Goal: Find specific page/section: Find specific page/section

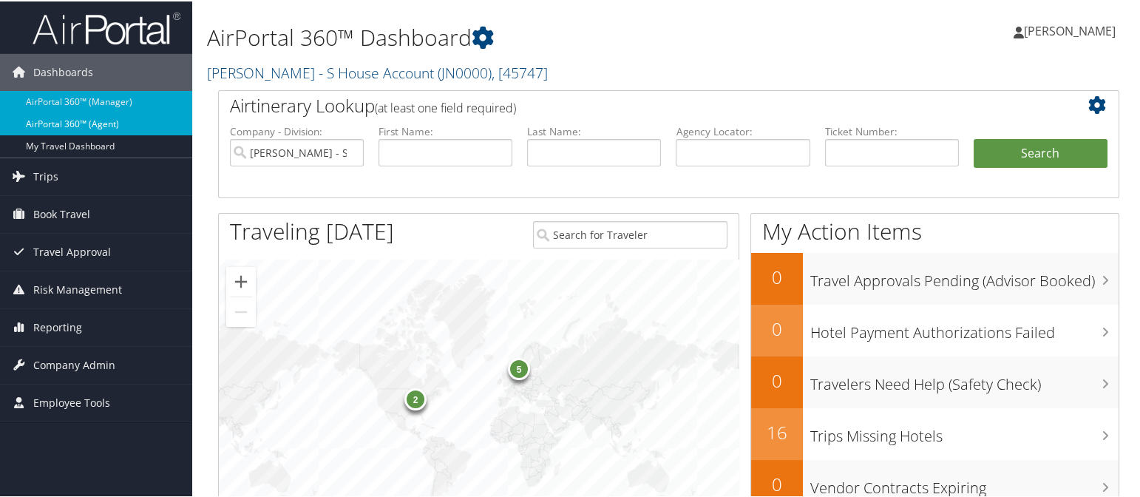
click at [95, 121] on link "AirPortal 360™ (Agent)" at bounding box center [96, 123] width 192 height 22
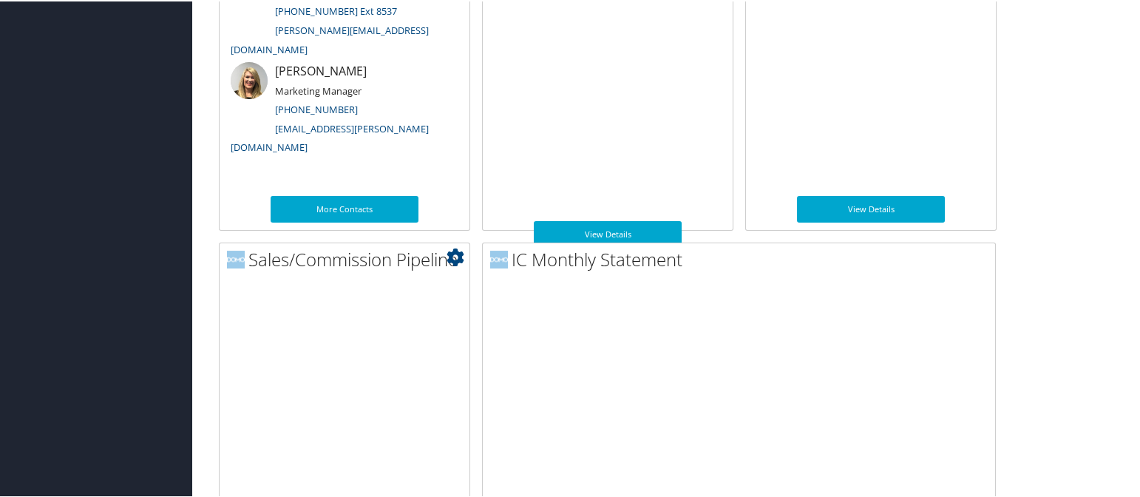
scroll to position [896, 0]
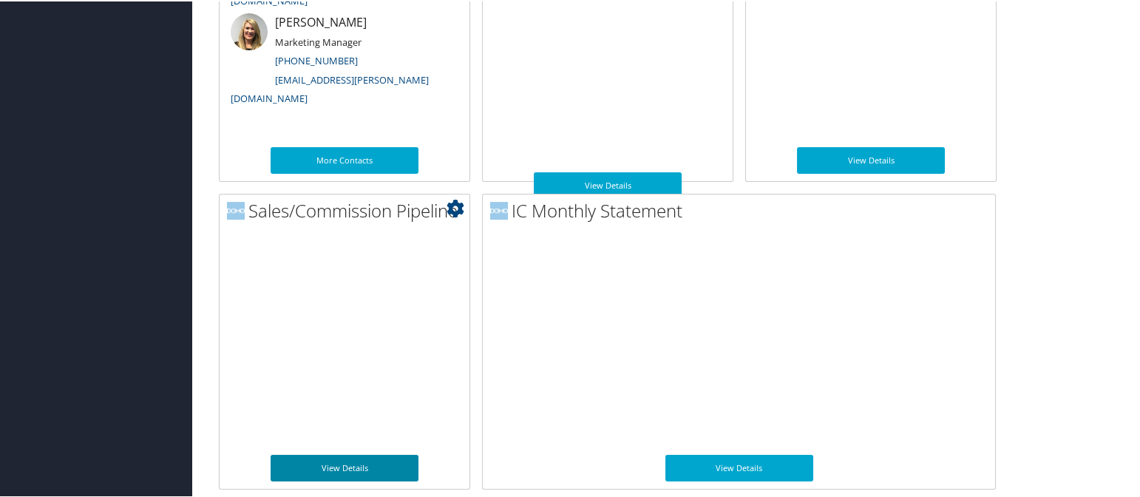
click at [317, 458] on link "View Details" at bounding box center [345, 466] width 148 height 27
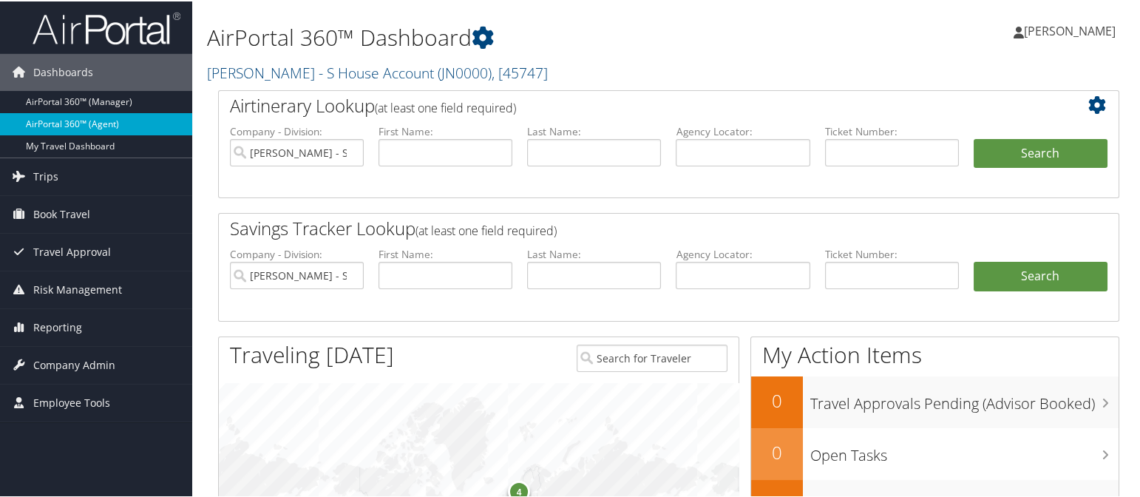
click at [117, 119] on link "AirPortal 360™ (Agent)" at bounding box center [96, 123] width 192 height 22
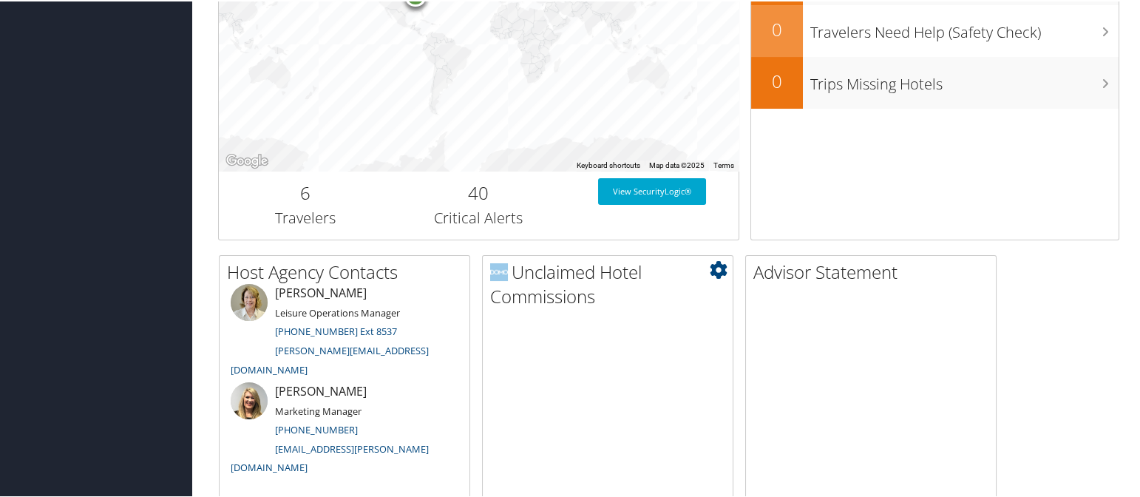
scroll to position [555, 0]
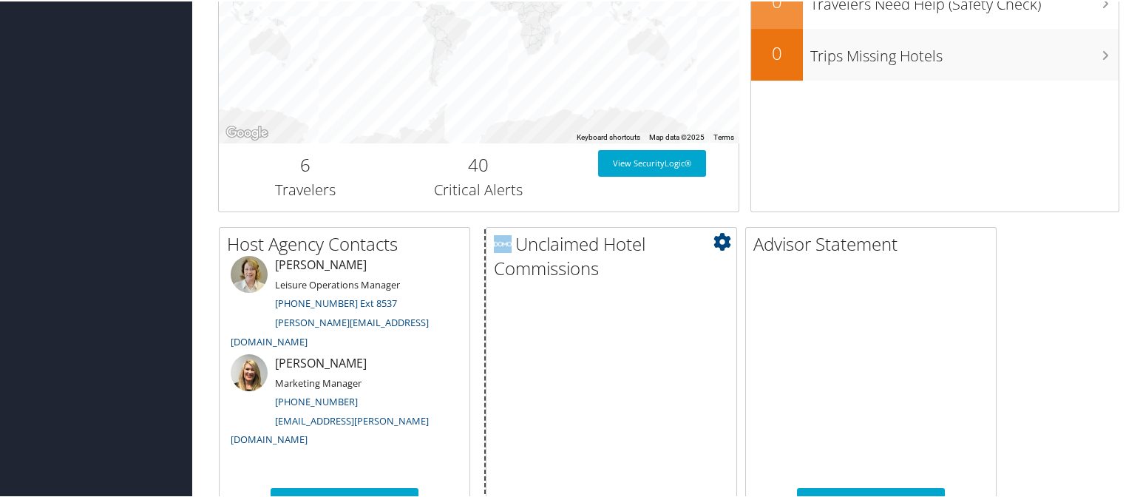
click at [512, 251] on span at bounding box center [504, 242] width 21 height 24
click at [534, 252] on h2 "Unclaimed Hotel Commissions" at bounding box center [613, 256] width 243 height 50
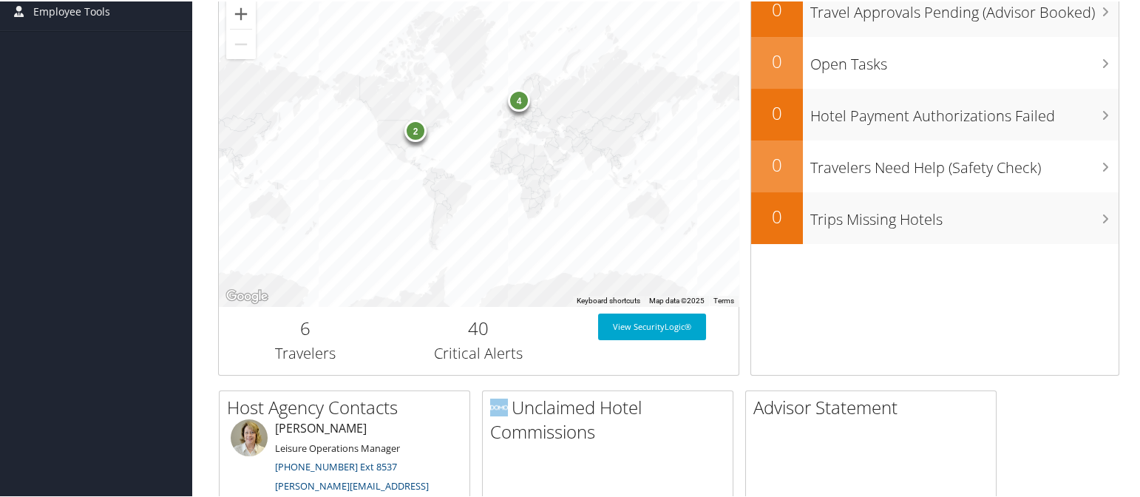
scroll to position [370, 0]
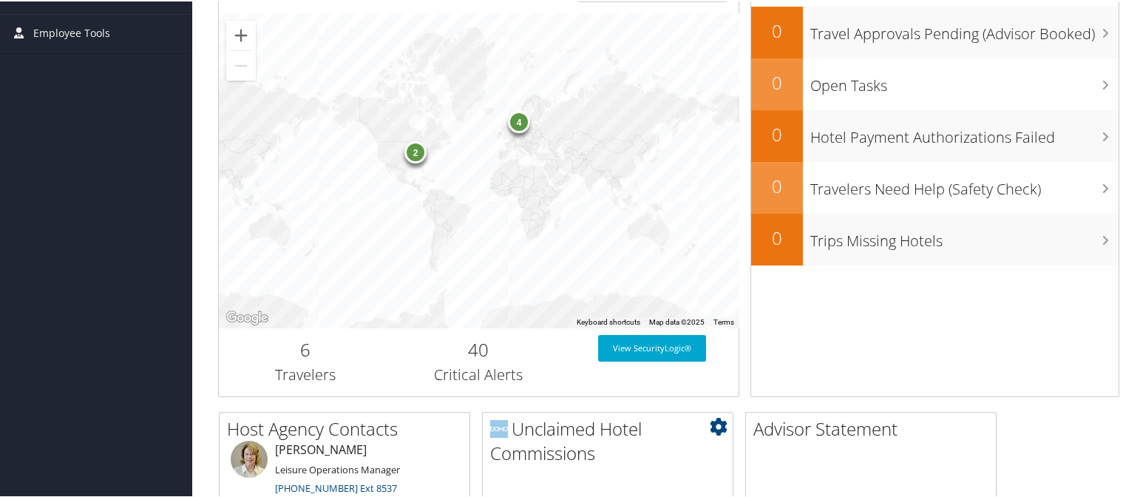
click at [561, 431] on h2 "Unclaimed Hotel Commissions" at bounding box center [611, 440] width 243 height 50
click at [558, 439] on h2 "Unclaimed Hotel Commissions" at bounding box center [611, 444] width 243 height 50
click at [558, 439] on h2 "Unclaimed Hotel Commissions" at bounding box center [611, 440] width 243 height 50
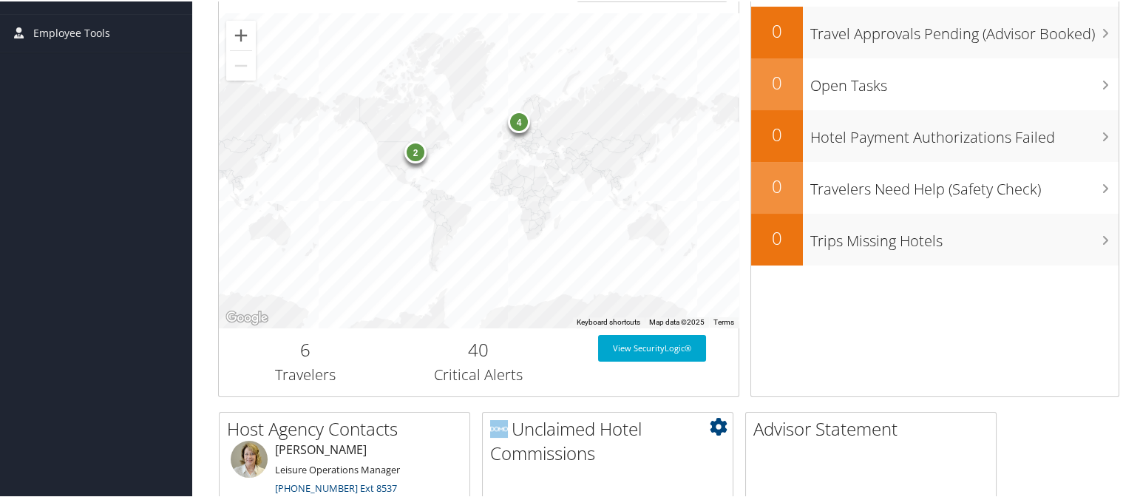
click at [558, 439] on h2 "Unclaimed Hotel Commissions" at bounding box center [611, 440] width 243 height 50
click at [533, 432] on h2 "Unclaimed Hotel Commissions" at bounding box center [611, 440] width 243 height 50
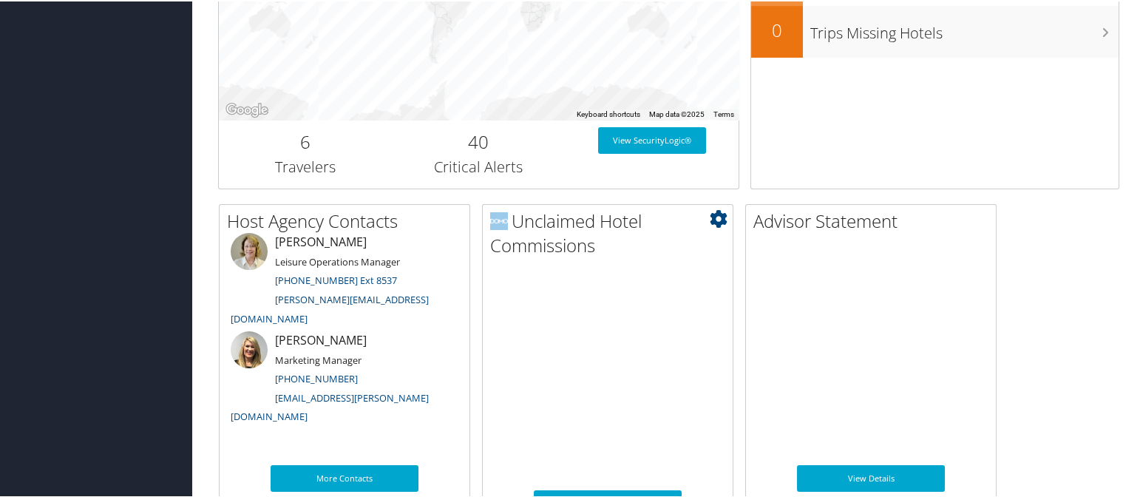
scroll to position [647, 0]
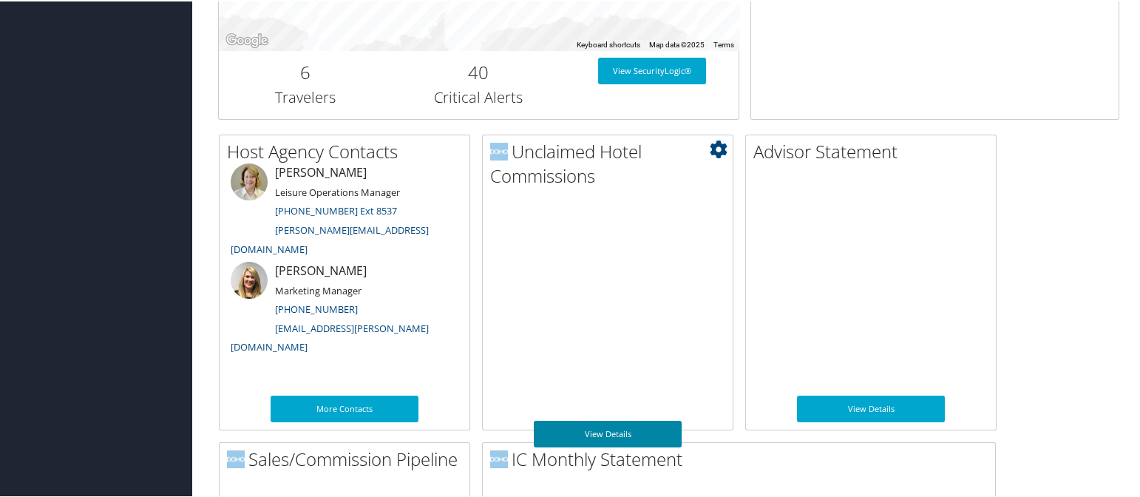
click at [611, 430] on link "View Details" at bounding box center [608, 432] width 148 height 27
